Goal: Task Accomplishment & Management: Use online tool/utility

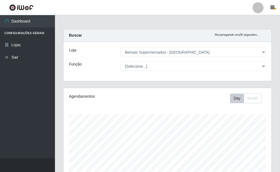
select select "249"
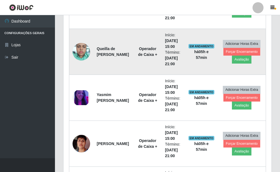
scroll to position [418, 0]
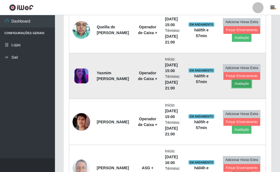
click at [241, 83] on button "Avaliação" at bounding box center [242, 84] width 20 height 8
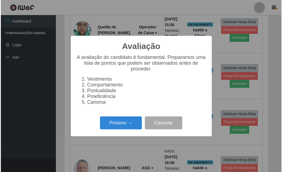
scroll to position [114, 205]
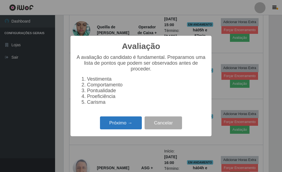
click at [129, 122] on button "Próximo →" at bounding box center [121, 122] width 42 height 13
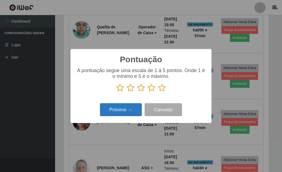
scroll to position [274880, 274789]
click at [159, 88] on icon at bounding box center [162, 88] width 8 height 8
click at [158, 92] on input "radio" at bounding box center [158, 92] width 0 height 0
click at [134, 108] on button "Próximo →" at bounding box center [121, 109] width 42 height 13
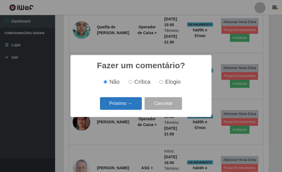
click at [130, 107] on button "Próximo →" at bounding box center [121, 103] width 42 height 13
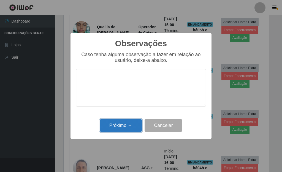
click at [130, 124] on button "Próximo →" at bounding box center [121, 125] width 42 height 13
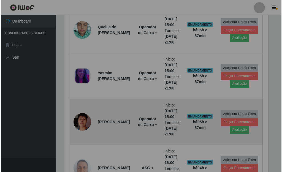
scroll to position [114, 208]
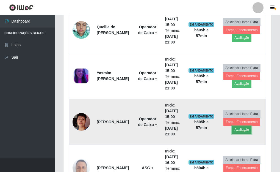
click at [242, 130] on button "Avaliação" at bounding box center [242, 130] width 20 height 8
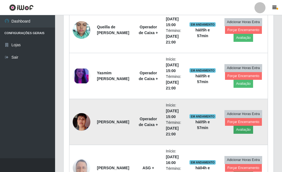
scroll to position [114, 205]
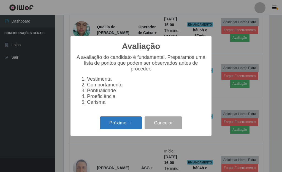
click at [128, 122] on button "Próximo →" at bounding box center [121, 122] width 42 height 13
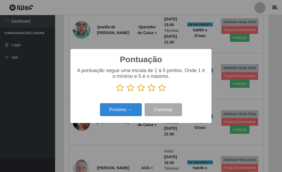
click at [161, 90] on icon at bounding box center [162, 88] width 8 height 8
click at [158, 92] on input "radio" at bounding box center [158, 92] width 0 height 0
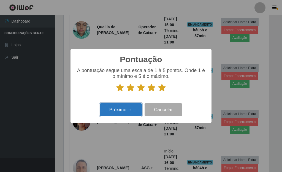
click at [130, 110] on button "Próximo →" at bounding box center [121, 109] width 42 height 13
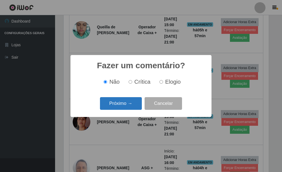
click at [128, 108] on button "Próximo →" at bounding box center [121, 103] width 42 height 13
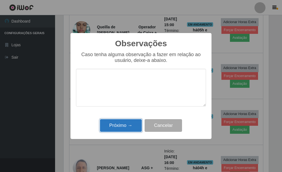
click at [126, 126] on button "Próximo →" at bounding box center [121, 125] width 42 height 13
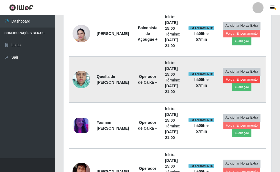
scroll to position [363, 0]
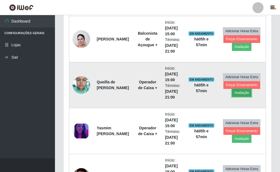
click at [241, 92] on button "Avaliação" at bounding box center [242, 93] width 20 height 8
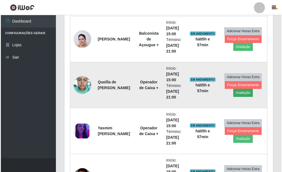
scroll to position [114, 205]
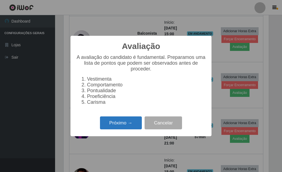
click at [129, 124] on button "Próximo →" at bounding box center [121, 122] width 42 height 13
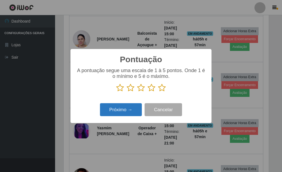
scroll to position [274880, 274789]
click at [163, 91] on icon at bounding box center [162, 88] width 8 height 8
click at [158, 92] on input "radio" at bounding box center [158, 92] width 0 height 0
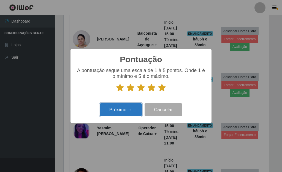
click at [136, 106] on button "Próximo →" at bounding box center [121, 109] width 42 height 13
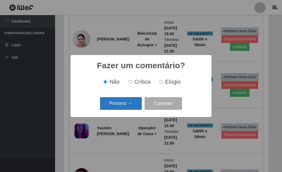
click at [134, 106] on button "Próximo →" at bounding box center [121, 103] width 42 height 13
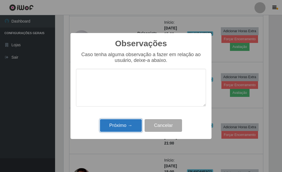
click at [131, 128] on button "Próximo →" at bounding box center [121, 125] width 42 height 13
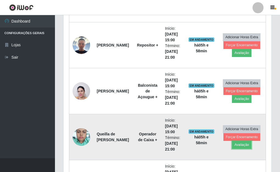
scroll to position [308, 0]
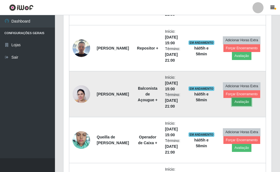
click at [239, 101] on button "Avaliação" at bounding box center [242, 102] width 20 height 8
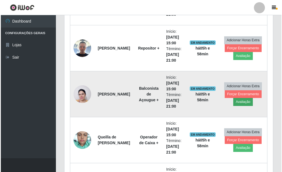
scroll to position [114, 205]
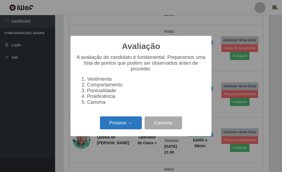
click at [125, 125] on button "Próximo →" at bounding box center [121, 122] width 42 height 13
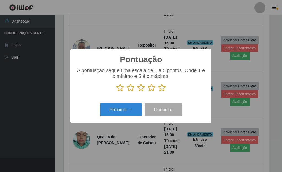
drag, startPoint x: 163, startPoint y: 87, endPoint x: 130, endPoint y: 115, distance: 43.2
click at [163, 88] on icon at bounding box center [162, 88] width 8 height 8
click at [158, 92] on input "radio" at bounding box center [158, 92] width 0 height 0
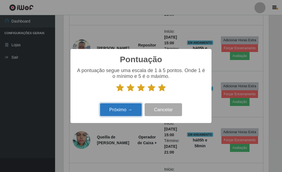
click at [123, 109] on button "Próximo →" at bounding box center [121, 109] width 42 height 13
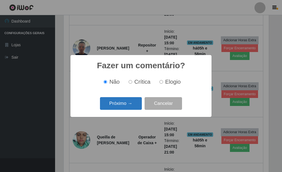
click at [123, 108] on button "Próximo →" at bounding box center [121, 103] width 42 height 13
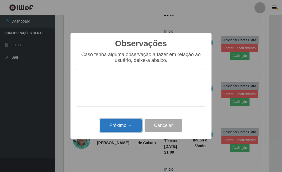
click at [128, 125] on button "Próximo →" at bounding box center [121, 125] width 42 height 13
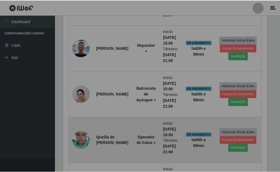
scroll to position [114, 208]
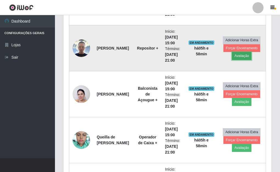
click at [240, 55] on button "Avaliação" at bounding box center [242, 56] width 20 height 8
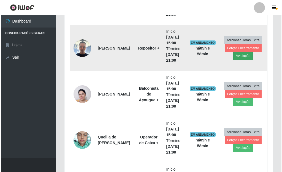
scroll to position [114, 205]
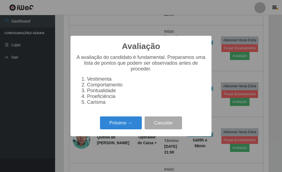
click at [133, 119] on div "Próximo → Cancelar" at bounding box center [141, 123] width 130 height 16
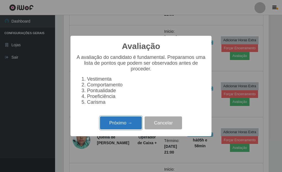
click at [131, 122] on button "Próximo →" at bounding box center [121, 122] width 42 height 13
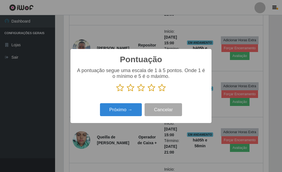
click at [163, 88] on icon at bounding box center [162, 88] width 8 height 8
click at [158, 92] on input "radio" at bounding box center [158, 92] width 0 height 0
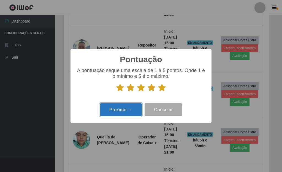
click at [132, 112] on button "Próximo →" at bounding box center [121, 109] width 42 height 13
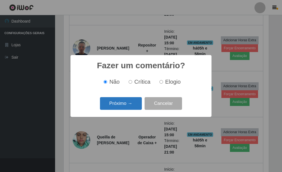
click at [125, 107] on button "Próximo →" at bounding box center [121, 103] width 42 height 13
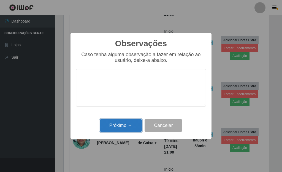
click at [126, 122] on button "Próximo →" at bounding box center [121, 125] width 42 height 13
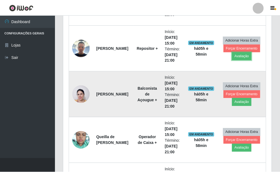
scroll to position [0, 0]
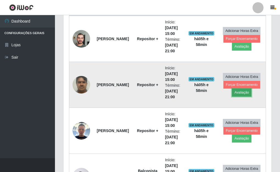
click at [238, 94] on button "Avaliação" at bounding box center [242, 93] width 20 height 8
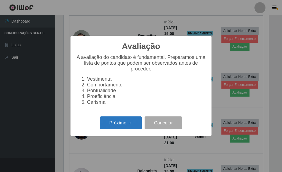
click at [123, 124] on button "Próximo →" at bounding box center [121, 122] width 42 height 13
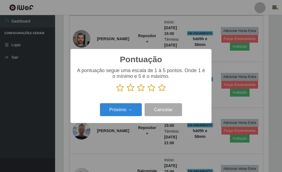
click at [161, 89] on icon at bounding box center [162, 88] width 8 height 8
click at [158, 92] on input "radio" at bounding box center [158, 92] width 0 height 0
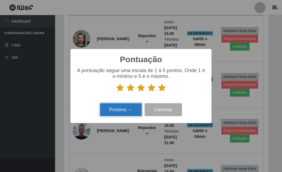
click at [125, 109] on button "Próximo →" at bounding box center [121, 109] width 42 height 13
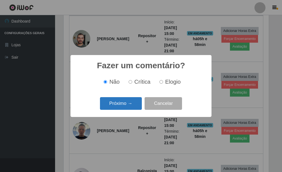
click at [125, 107] on button "Próximo →" at bounding box center [121, 103] width 42 height 13
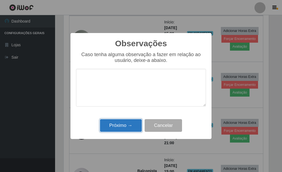
click at [126, 126] on button "Próximo →" at bounding box center [121, 125] width 42 height 13
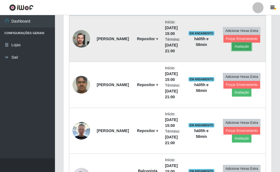
click at [238, 48] on button "Avaliação" at bounding box center [242, 47] width 20 height 8
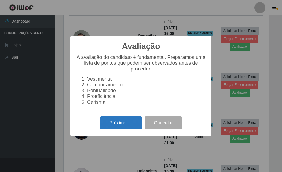
click at [106, 121] on button "Próximo →" at bounding box center [121, 122] width 42 height 13
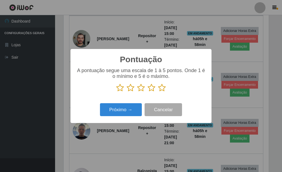
click at [165, 86] on icon at bounding box center [162, 88] width 8 height 8
click at [158, 92] on input "radio" at bounding box center [158, 92] width 0 height 0
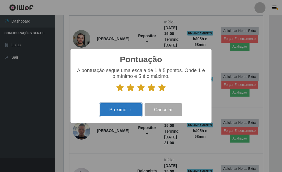
click at [131, 111] on button "Próximo →" at bounding box center [121, 109] width 42 height 13
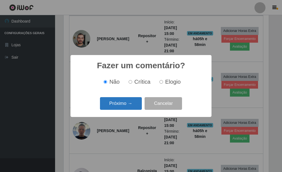
click at [126, 108] on button "Próximo →" at bounding box center [121, 103] width 42 height 13
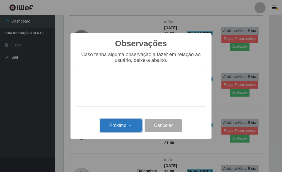
click at [126, 126] on button "Próximo →" at bounding box center [121, 125] width 42 height 13
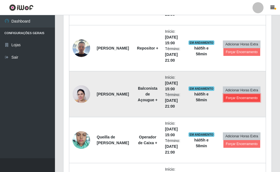
click at [242, 97] on button "Forçar Encerramento" at bounding box center [242, 98] width 37 height 8
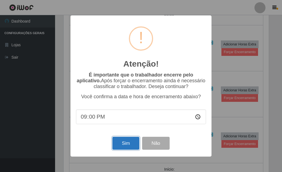
click at [131, 141] on button "Sim" at bounding box center [125, 143] width 27 height 13
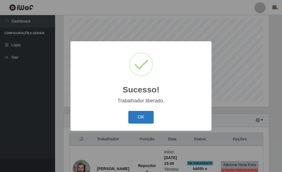
click at [136, 118] on button "OK" at bounding box center [141, 117] width 26 height 13
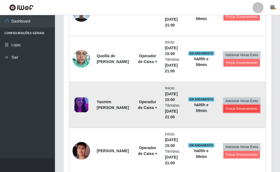
click at [235, 109] on button "Forçar Encerramento" at bounding box center [242, 109] width 37 height 8
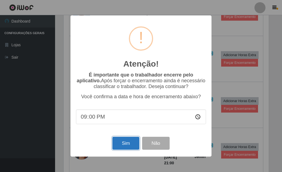
click at [128, 143] on button "Sim" at bounding box center [125, 143] width 27 height 13
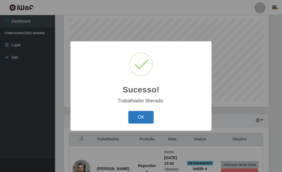
click at [132, 117] on button "OK" at bounding box center [141, 117] width 26 height 13
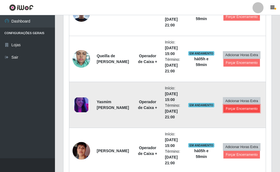
click at [242, 110] on button "Forçar Encerramento" at bounding box center [242, 109] width 37 height 8
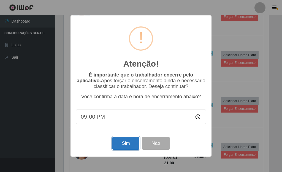
click at [122, 142] on button "Sim" at bounding box center [125, 143] width 27 height 13
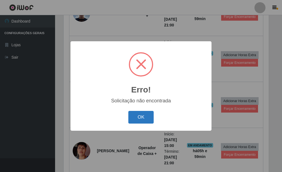
click at [134, 113] on button "OK" at bounding box center [141, 117] width 26 height 13
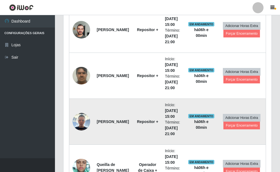
scroll to position [178, 0]
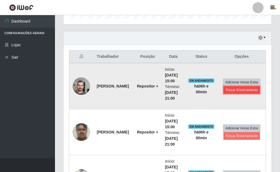
click at [241, 90] on button "Forçar Encerramento" at bounding box center [242, 90] width 37 height 8
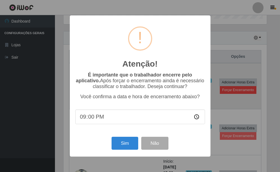
scroll to position [114, 205]
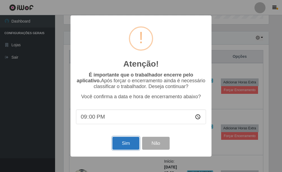
click at [124, 144] on button "Sim" at bounding box center [125, 143] width 27 height 13
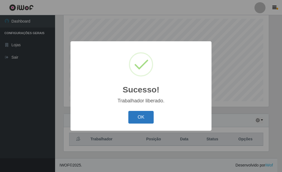
click at [145, 118] on button "OK" at bounding box center [141, 117] width 26 height 13
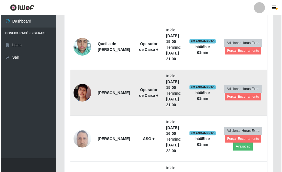
scroll to position [315, 0]
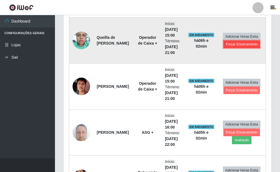
click at [244, 44] on button "Forçar Encerramento" at bounding box center [242, 44] width 37 height 8
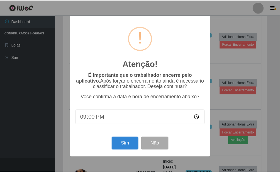
scroll to position [114, 205]
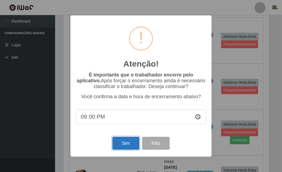
click at [126, 142] on button "Sim" at bounding box center [125, 143] width 27 height 13
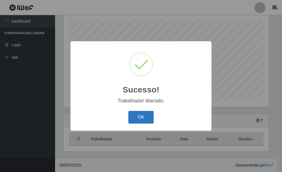
click at [143, 117] on button "OK" at bounding box center [141, 117] width 26 height 13
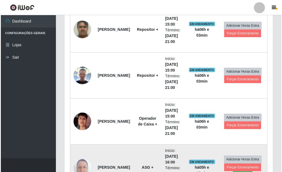
scroll to position [233, 0]
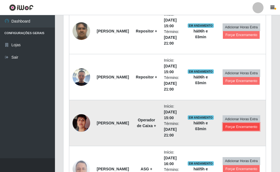
click at [244, 127] on button "Forçar Encerramento" at bounding box center [241, 127] width 37 height 8
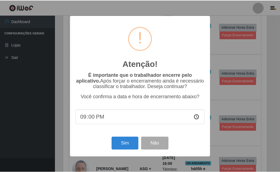
scroll to position [114, 205]
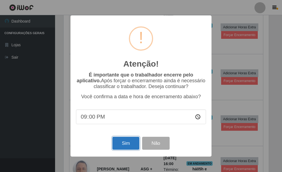
click at [132, 146] on button "Sim" at bounding box center [125, 143] width 27 height 13
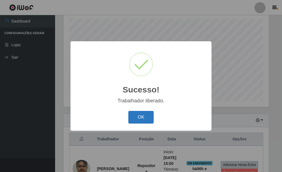
click at [141, 119] on button "OK" at bounding box center [141, 117] width 26 height 13
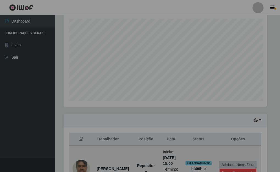
scroll to position [114, 208]
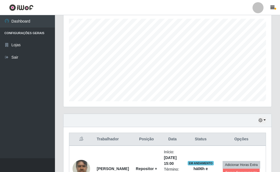
drag, startPoint x: 281, startPoint y: 82, endPoint x: 93, endPoint y: 8, distance: 201.7
click at [93, 7] on header "Perfil Alterar Senha Sair" at bounding box center [140, 7] width 280 height 15
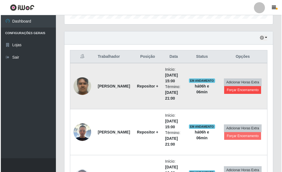
scroll to position [205, 0]
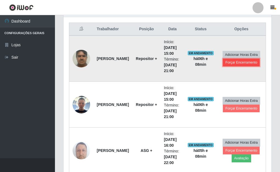
click at [251, 65] on button "Forçar Encerramento" at bounding box center [241, 63] width 37 height 8
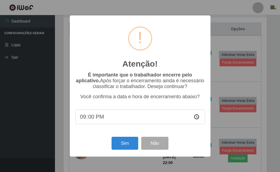
scroll to position [114, 205]
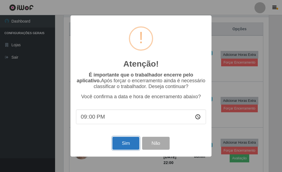
click at [127, 142] on button "Sim" at bounding box center [125, 143] width 27 height 13
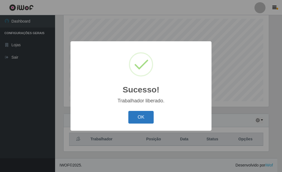
click at [143, 112] on button "OK" at bounding box center [141, 117] width 26 height 13
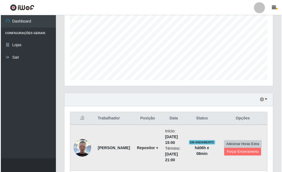
scroll to position [150, 0]
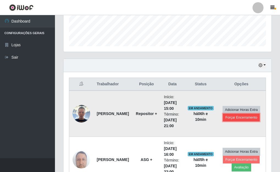
click at [257, 119] on button "Forçar Encerramento" at bounding box center [241, 118] width 37 height 8
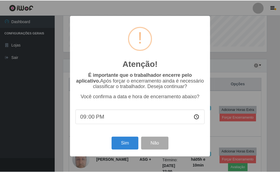
scroll to position [114, 205]
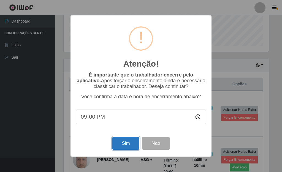
click at [125, 146] on button "Sim" at bounding box center [125, 143] width 27 height 13
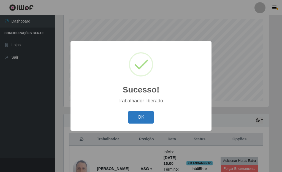
click at [141, 121] on button "OK" at bounding box center [141, 117] width 26 height 13
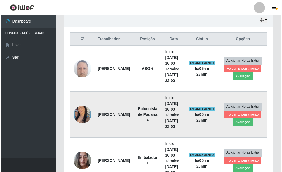
scroll to position [205, 0]
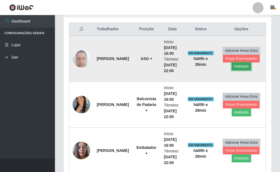
click at [235, 67] on button "Avaliação" at bounding box center [242, 66] width 20 height 8
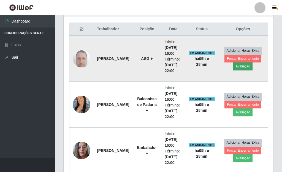
scroll to position [114, 205]
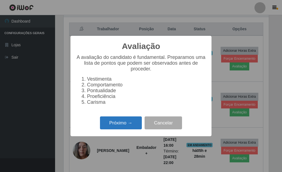
click at [132, 122] on button "Próximo →" at bounding box center [121, 122] width 42 height 13
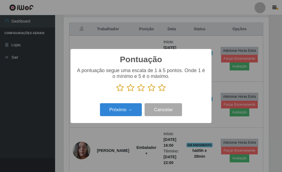
click at [163, 87] on icon at bounding box center [162, 88] width 8 height 8
click at [158, 92] on input "radio" at bounding box center [158, 92] width 0 height 0
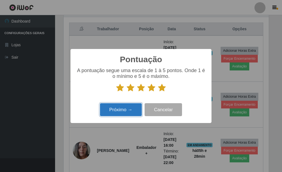
click at [125, 106] on button "Próximo →" at bounding box center [121, 109] width 42 height 13
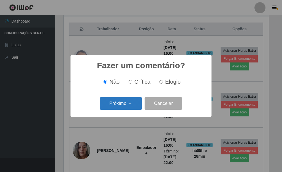
click at [126, 107] on button "Próximo →" at bounding box center [121, 103] width 42 height 13
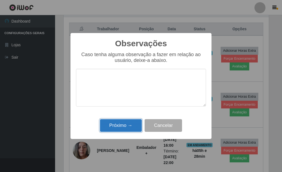
click at [126, 122] on button "Próximo →" at bounding box center [121, 125] width 42 height 13
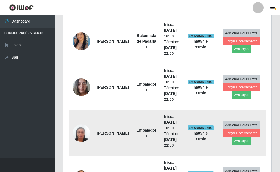
scroll to position [179, 0]
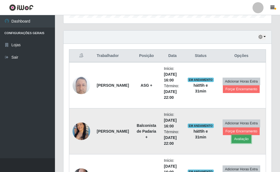
click at [235, 138] on button "Avaliação" at bounding box center [242, 139] width 20 height 8
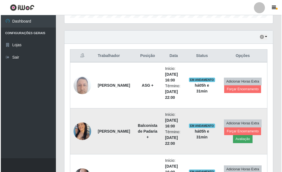
scroll to position [114, 205]
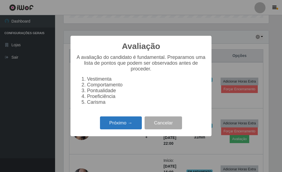
click at [119, 122] on button "Próximo →" at bounding box center [121, 122] width 42 height 13
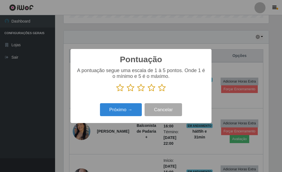
click at [163, 91] on icon at bounding box center [162, 88] width 8 height 8
click at [158, 92] on input "radio" at bounding box center [158, 92] width 0 height 0
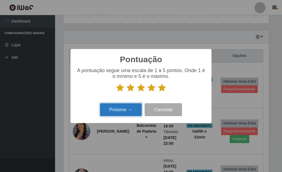
click at [136, 105] on button "Próximo →" at bounding box center [121, 109] width 42 height 13
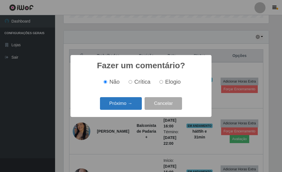
click at [133, 105] on button "Próximo →" at bounding box center [121, 103] width 42 height 13
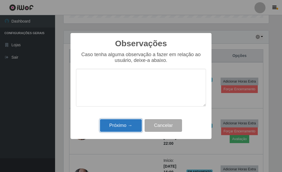
click at [129, 125] on button "Próximo →" at bounding box center [121, 125] width 42 height 13
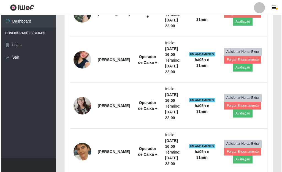
scroll to position [481, 0]
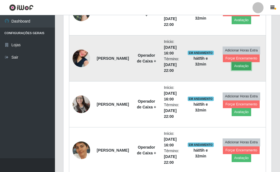
click at [241, 66] on button "Avaliação" at bounding box center [242, 66] width 20 height 8
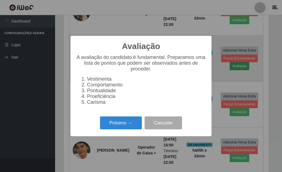
scroll to position [114, 205]
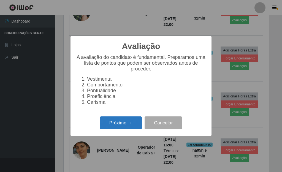
click at [128, 127] on button "Próximo →" at bounding box center [121, 122] width 42 height 13
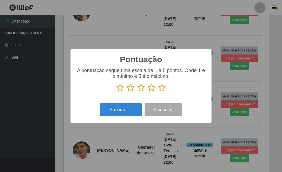
click at [160, 90] on icon at bounding box center [162, 88] width 8 height 8
click at [158, 92] on input "radio" at bounding box center [158, 92] width 0 height 0
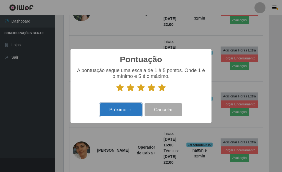
click at [124, 109] on button "Próximo →" at bounding box center [121, 109] width 42 height 13
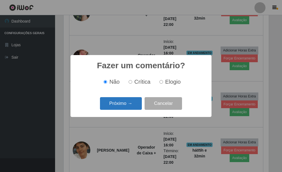
click at [124, 107] on button "Próximo →" at bounding box center [121, 103] width 42 height 13
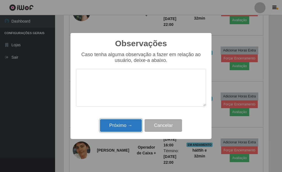
click at [127, 128] on button "Próximo →" at bounding box center [121, 125] width 42 height 13
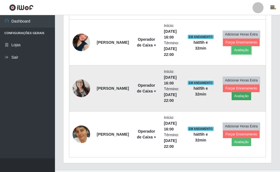
scroll to position [509, 0]
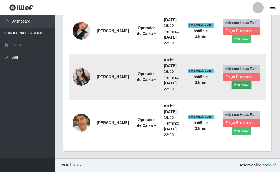
click at [240, 83] on button "Avaliação" at bounding box center [242, 85] width 20 height 8
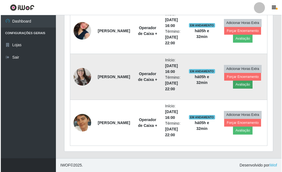
scroll to position [114, 205]
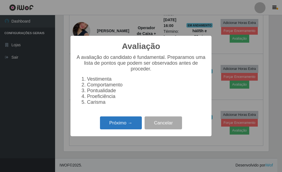
click at [114, 123] on button "Próximo →" at bounding box center [121, 122] width 42 height 13
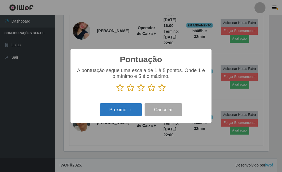
scroll to position [274880, 274789]
click at [167, 89] on p at bounding box center [141, 88] width 130 height 8
click at [159, 88] on icon at bounding box center [162, 88] width 8 height 8
click at [158, 92] on input "radio" at bounding box center [158, 92] width 0 height 0
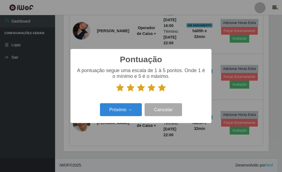
click at [135, 103] on div "Próximo → Cancelar" at bounding box center [141, 110] width 130 height 16
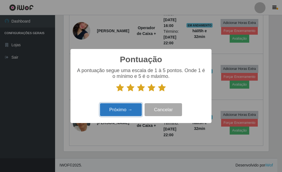
click at [129, 108] on button "Próximo →" at bounding box center [121, 109] width 42 height 13
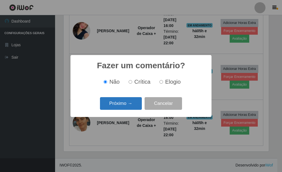
click at [129, 108] on button "Próximo →" at bounding box center [121, 103] width 42 height 13
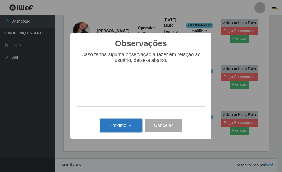
click at [130, 121] on button "Próximo →" at bounding box center [121, 125] width 42 height 13
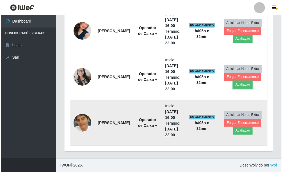
scroll to position [114, 208]
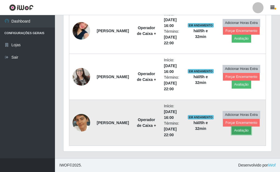
click at [239, 131] on button "Avaliação" at bounding box center [242, 130] width 20 height 8
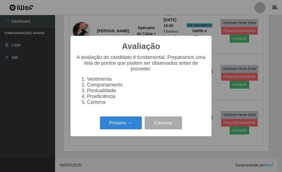
scroll to position [114, 205]
click at [110, 123] on button "Próximo →" at bounding box center [121, 122] width 42 height 13
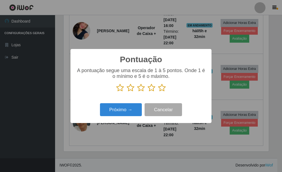
scroll to position [274880, 274789]
click at [161, 90] on icon at bounding box center [162, 88] width 8 height 8
click at [158, 92] on input "radio" at bounding box center [158, 92] width 0 height 0
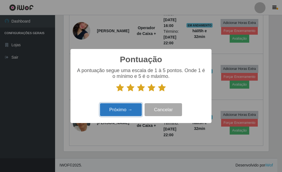
click at [126, 109] on button "Próximo →" at bounding box center [121, 109] width 42 height 13
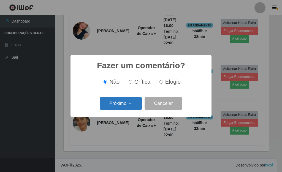
click at [125, 107] on button "Próximo →" at bounding box center [121, 103] width 42 height 13
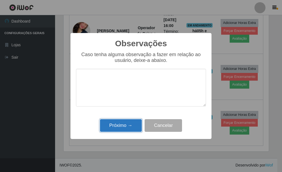
click at [128, 127] on button "Próximo →" at bounding box center [121, 125] width 42 height 13
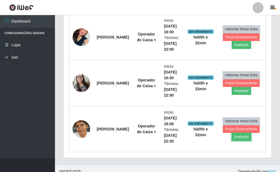
scroll to position [509, 0]
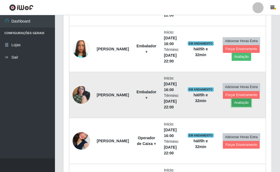
click at [240, 103] on button "Avaliação" at bounding box center [242, 103] width 20 height 8
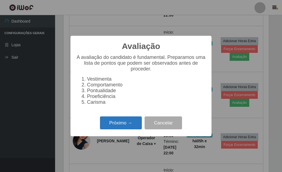
click at [118, 129] on button "Próximo →" at bounding box center [121, 122] width 42 height 13
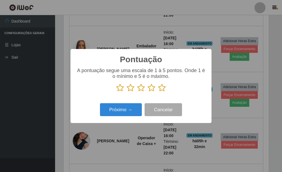
click at [162, 88] on icon at bounding box center [162, 88] width 8 height 8
click at [158, 92] on input "radio" at bounding box center [158, 92] width 0 height 0
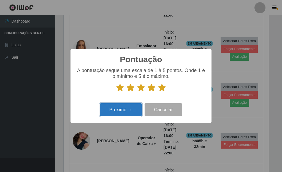
click at [126, 110] on button "Próximo →" at bounding box center [121, 109] width 42 height 13
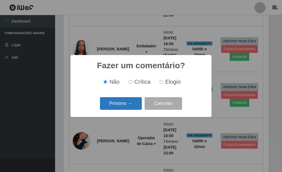
click at [128, 107] on button "Próximo →" at bounding box center [121, 103] width 42 height 13
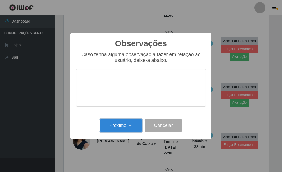
click at [130, 117] on div "Observações × Caso tenha alguma observação a fazer em relação ao usuário, deixe…" at bounding box center [140, 86] width 141 height 106
click at [120, 123] on button "Próximo →" at bounding box center [121, 125] width 42 height 13
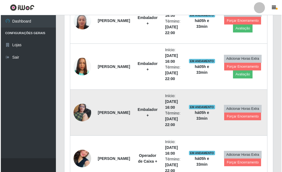
scroll to position [371, 0]
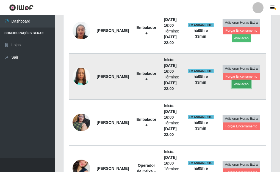
click at [244, 84] on button "Avaliação" at bounding box center [242, 84] width 20 height 8
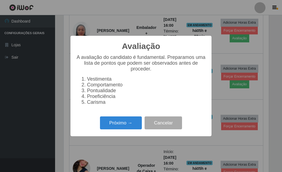
scroll to position [114, 205]
click at [129, 128] on button "Próximo →" at bounding box center [121, 122] width 42 height 13
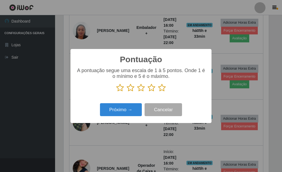
click at [158, 90] on icon at bounding box center [162, 88] width 8 height 8
click at [158, 92] on input "radio" at bounding box center [158, 92] width 0 height 0
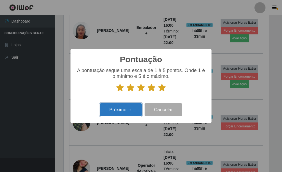
click at [130, 107] on button "Próximo →" at bounding box center [121, 109] width 42 height 13
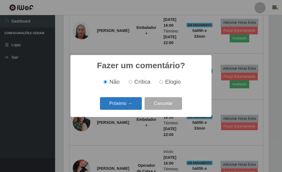
click at [129, 105] on button "Próximo →" at bounding box center [121, 103] width 42 height 13
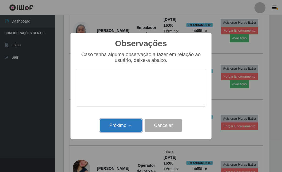
click at [133, 125] on button "Próximo →" at bounding box center [121, 125] width 42 height 13
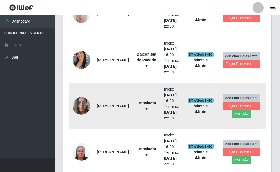
scroll to position [261, 0]
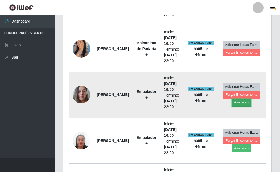
click at [242, 103] on button "Avaliação" at bounding box center [242, 102] width 20 height 8
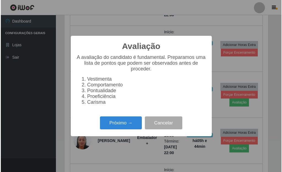
scroll to position [114, 205]
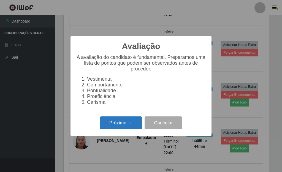
click at [116, 127] on button "Próximo →" at bounding box center [121, 122] width 42 height 13
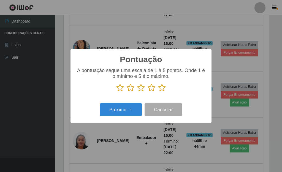
click at [139, 87] on icon at bounding box center [141, 88] width 8 height 8
click at [137, 92] on input "radio" at bounding box center [137, 92] width 0 height 0
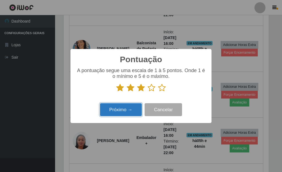
click at [128, 110] on button "Próximo →" at bounding box center [121, 109] width 42 height 13
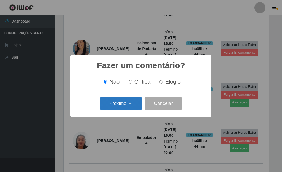
click at [127, 102] on button "Próximo →" at bounding box center [121, 103] width 42 height 13
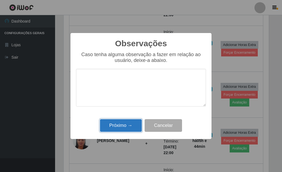
click at [128, 124] on button "Próximo →" at bounding box center [121, 125] width 42 height 13
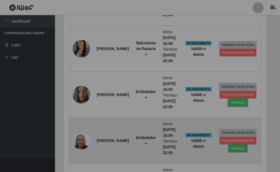
scroll to position [114, 208]
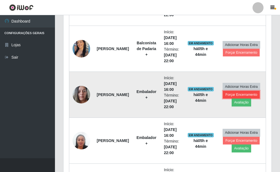
click at [251, 93] on button "Forçar Encerramento" at bounding box center [241, 95] width 37 height 8
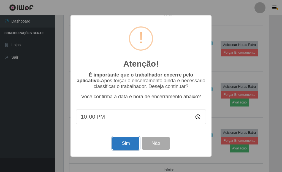
click at [124, 141] on button "Sim" at bounding box center [125, 143] width 27 height 13
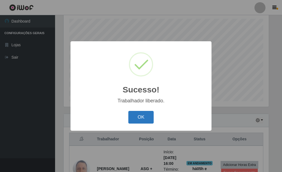
click at [144, 115] on button "OK" at bounding box center [141, 117] width 26 height 13
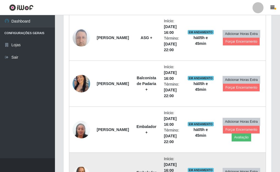
scroll to position [260, 0]
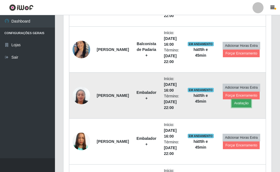
click at [243, 103] on button "Avaliação" at bounding box center [242, 103] width 20 height 8
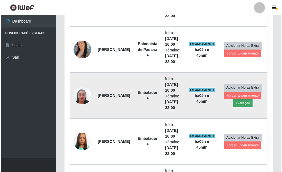
scroll to position [114, 205]
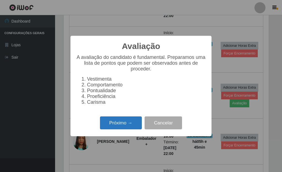
click at [126, 129] on button "Próximo →" at bounding box center [121, 122] width 42 height 13
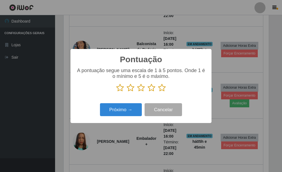
scroll to position [274880, 274789]
click at [142, 88] on icon at bounding box center [141, 88] width 8 height 8
click at [137, 92] on input "radio" at bounding box center [137, 92] width 0 height 0
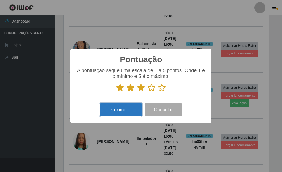
click at [127, 108] on button "Próximo →" at bounding box center [121, 109] width 42 height 13
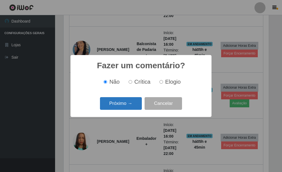
click at [123, 104] on button "Próximo →" at bounding box center [121, 103] width 42 height 13
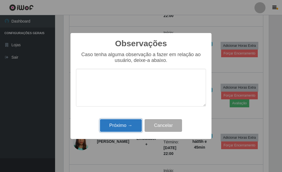
click at [130, 126] on button "Próximo →" at bounding box center [121, 125] width 42 height 13
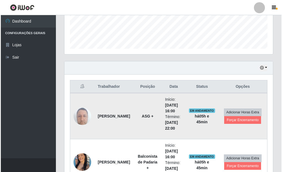
scroll to position [150, 0]
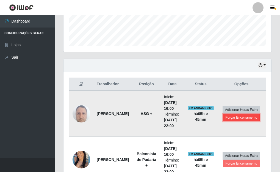
click at [247, 118] on button "Forçar Encerramento" at bounding box center [241, 118] width 37 height 8
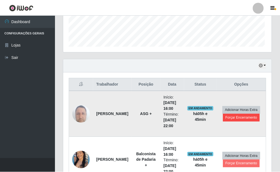
scroll to position [114, 205]
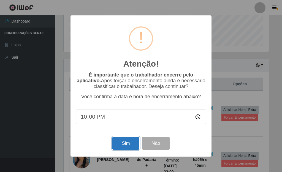
click at [132, 143] on button "Sim" at bounding box center [125, 143] width 27 height 13
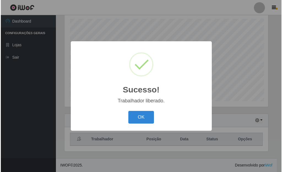
scroll to position [95, 0]
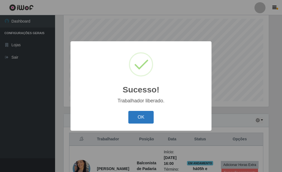
click at [139, 117] on button "OK" at bounding box center [141, 117] width 26 height 13
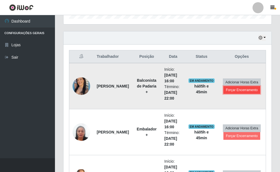
click at [241, 90] on button "Forçar Encerramento" at bounding box center [242, 90] width 37 height 8
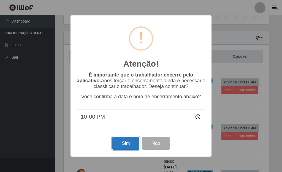
click at [122, 143] on button "Sim" at bounding box center [125, 143] width 27 height 13
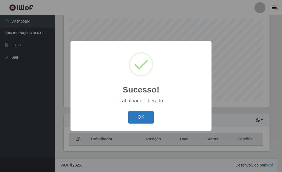
click at [148, 119] on button "OK" at bounding box center [141, 117] width 26 height 13
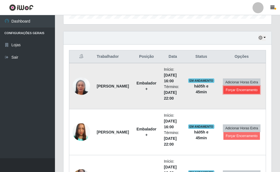
click at [245, 89] on button "Forçar Encerramento" at bounding box center [242, 90] width 37 height 8
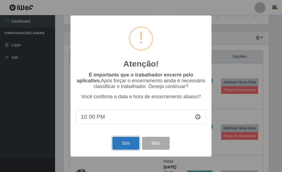
click at [123, 146] on button "Sim" at bounding box center [125, 143] width 27 height 13
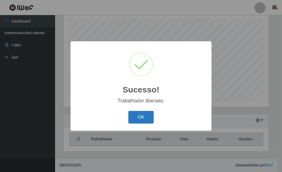
click at [139, 119] on button "OK" at bounding box center [141, 117] width 26 height 13
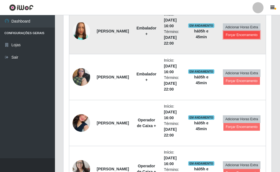
click at [244, 36] on button "Forçar Encerramento" at bounding box center [242, 35] width 37 height 8
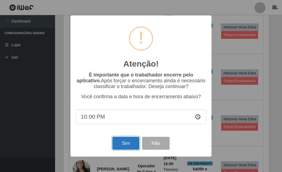
click at [123, 145] on button "Sim" at bounding box center [125, 143] width 27 height 13
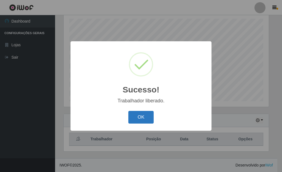
click at [142, 120] on button "OK" at bounding box center [141, 117] width 26 height 13
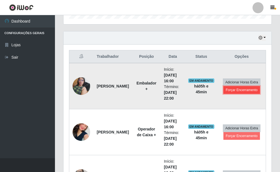
click at [238, 91] on button "Forçar Encerramento" at bounding box center [242, 90] width 37 height 8
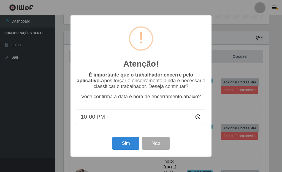
click at [130, 138] on div "Sim Não" at bounding box center [141, 143] width 130 height 16
click at [129, 141] on button "Sim" at bounding box center [125, 143] width 27 height 13
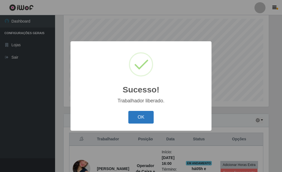
click at [139, 114] on button "OK" at bounding box center [141, 117] width 26 height 13
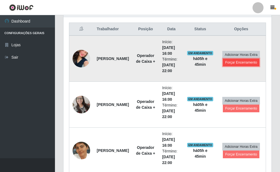
click at [248, 63] on button "Forçar Encerramento" at bounding box center [241, 63] width 37 height 8
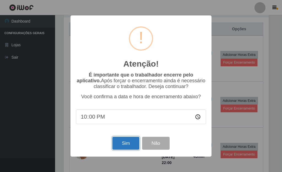
click at [129, 145] on button "Sim" at bounding box center [125, 143] width 27 height 13
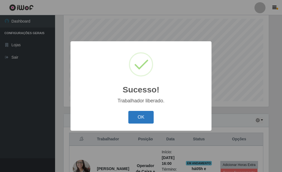
click at [141, 113] on button "OK" at bounding box center [141, 117] width 26 height 13
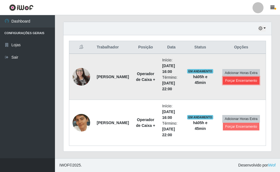
click at [235, 81] on button "Forçar Encerramento" at bounding box center [241, 81] width 37 height 8
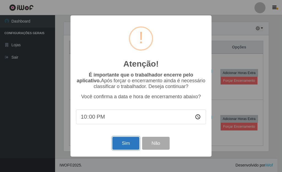
click at [125, 144] on button "Sim" at bounding box center [125, 143] width 27 height 13
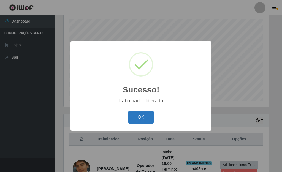
click at [146, 116] on button "OK" at bounding box center [141, 117] width 26 height 13
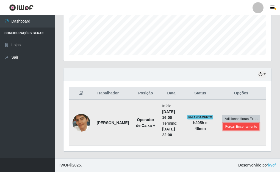
click at [244, 125] on button "Forçar Encerramento" at bounding box center [241, 127] width 37 height 8
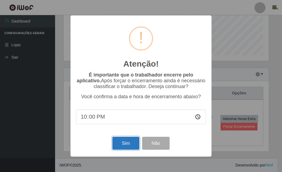
click at [128, 141] on button "Sim" at bounding box center [125, 143] width 27 height 13
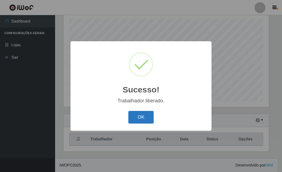
click at [148, 116] on button "OK" at bounding box center [141, 117] width 26 height 13
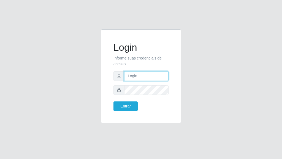
type input "adriana@bemais"
click at [145, 79] on input "adriana@bemais" at bounding box center [146, 76] width 44 height 10
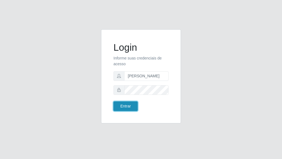
click at [123, 107] on button "Entrar" at bounding box center [125, 107] width 24 height 10
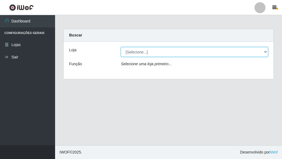
click at [164, 56] on select "[Selecione...] Bemais Supermercados - Três Ruas" at bounding box center [194, 52] width 147 height 10
select select "249"
click at [121, 47] on select "[Selecione...] Bemais Supermercados - Três Ruas" at bounding box center [194, 52] width 147 height 10
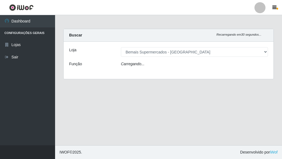
click at [159, 66] on div "Carregando..." at bounding box center [194, 65] width 155 height 8
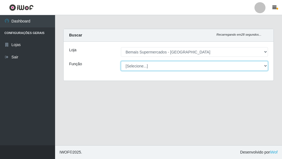
click at [154, 67] on select "[Selecione...] ASG ASG + ASG ++ Auxiliar de Depósito Auxiliar de Depósito + Aux…" at bounding box center [194, 66] width 147 height 10
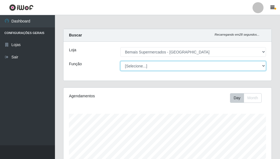
scroll to position [114, 208]
click at [120, 61] on select "[Selecione...] ASG ASG + ASG ++ Auxiliar de Depósito Auxiliar de Depósito + Aux…" at bounding box center [193, 66] width 146 height 10
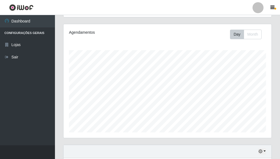
scroll to position [0, 0]
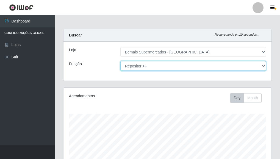
click at [162, 66] on select "[Selecione...] ASG ASG + ASG ++ Auxiliar de Depósito Auxiliar de Depósito + Aux…" at bounding box center [193, 66] width 146 height 10
click at [120, 61] on select "[Selecione...] ASG ASG + ASG ++ Auxiliar de Depósito Auxiliar de Depósito + Aux…" at bounding box center [193, 66] width 146 height 10
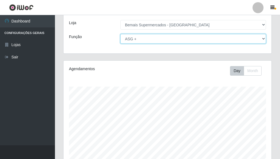
scroll to position [27, 0]
click at [151, 38] on select "[Selecione...] ASG ASG + ASG ++ Auxiliar de Depósito Auxiliar de Depósito + Aux…" at bounding box center [193, 39] width 146 height 10
click at [120, 34] on select "[Selecione...] ASG ASG + ASG ++ Auxiliar de Depósito Auxiliar de Depósito + Aux…" at bounding box center [193, 39] width 146 height 10
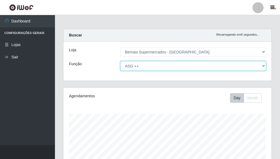
click at [261, 64] on select "[Selecione...] ASG ASG + ASG ++ Auxiliar de Depósito Auxiliar de Depósito + Aux…" at bounding box center [193, 66] width 146 height 10
select select "16"
click at [120, 61] on select "[Selecione...] ASG ASG + ASG ++ Auxiliar de Depósito Auxiliar de Depósito + Aux…" at bounding box center [193, 66] width 146 height 10
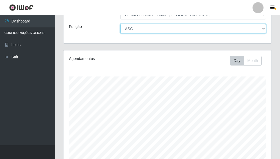
scroll to position [108, 0]
